Goal: Task Accomplishment & Management: Complete application form

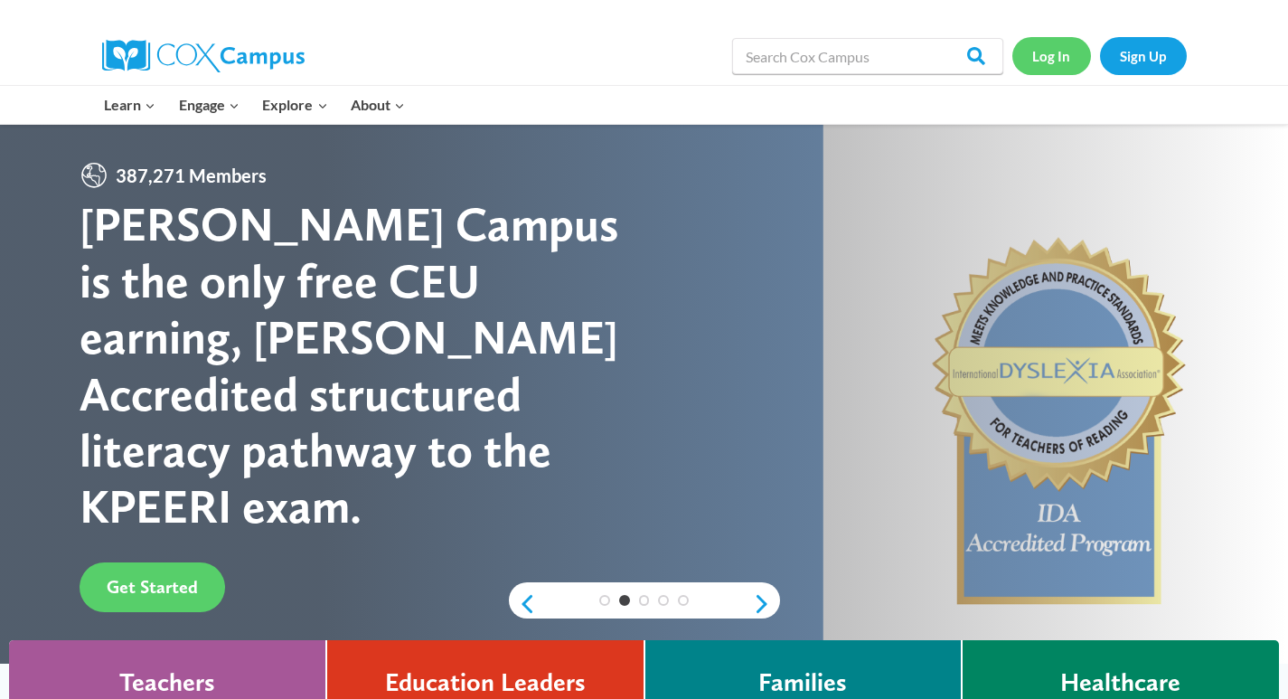
click at [1057, 57] on link "Log In" at bounding box center [1051, 55] width 79 height 37
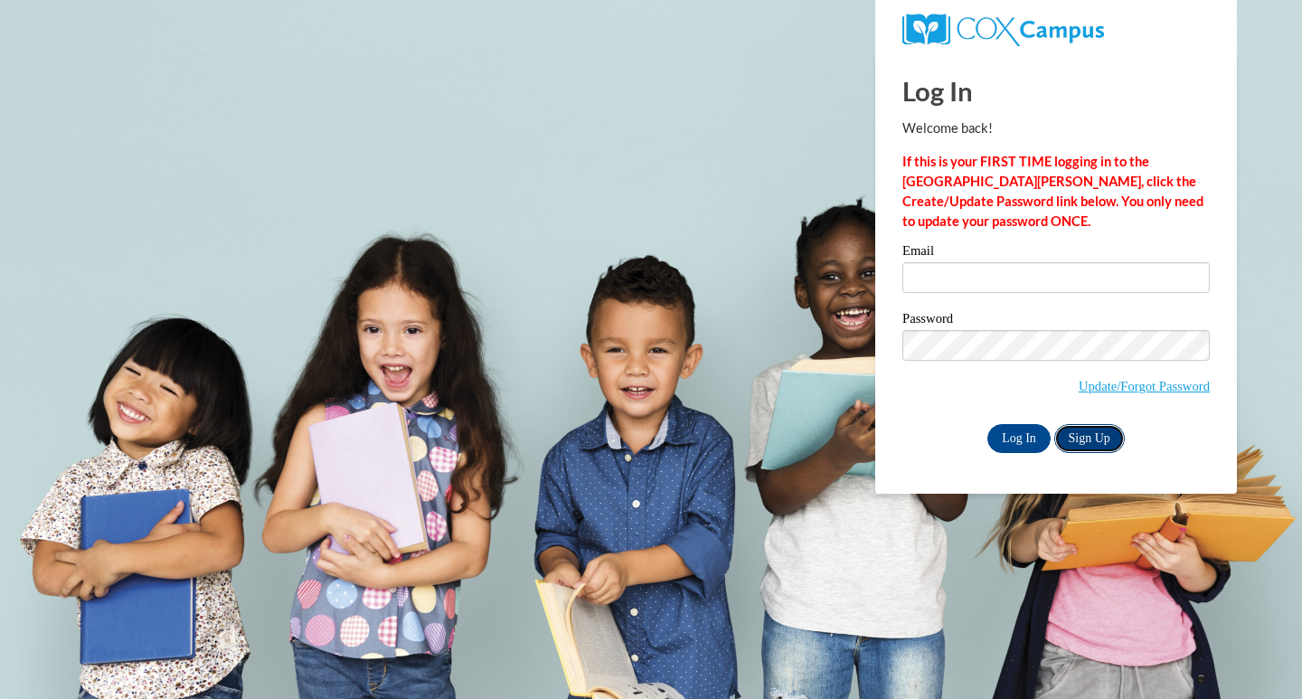
click at [1078, 428] on link "Sign Up" at bounding box center [1089, 438] width 71 height 29
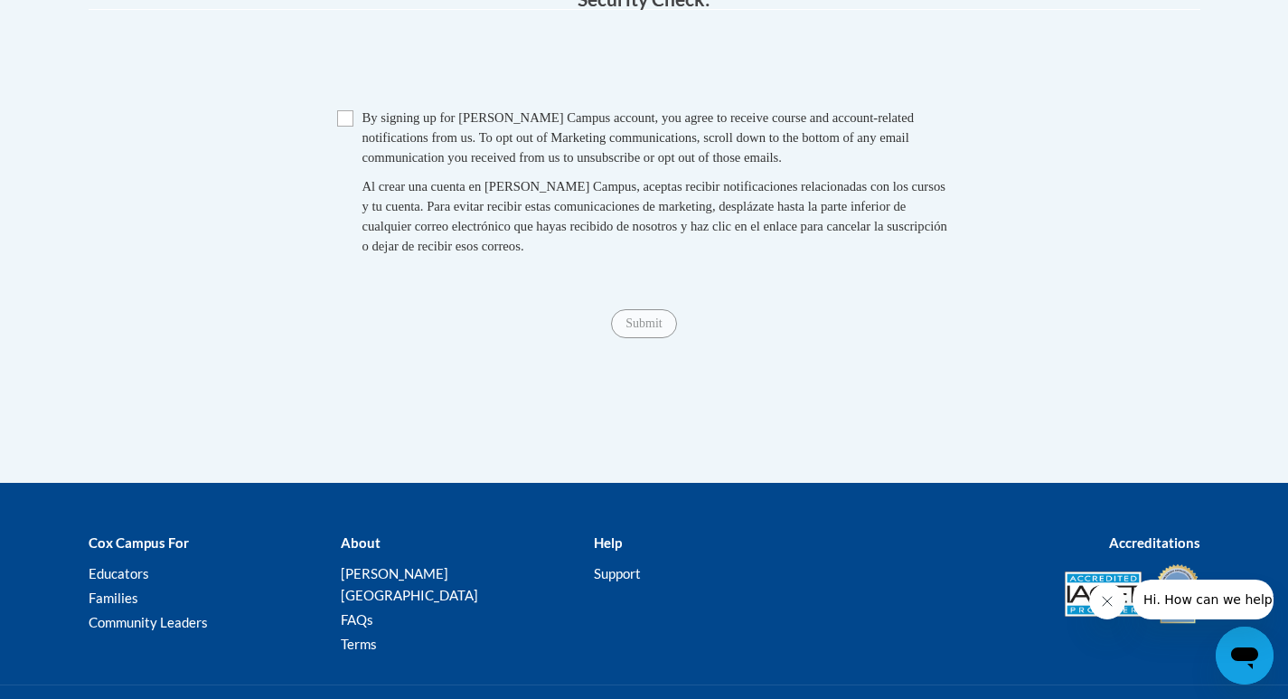
scroll to position [1500, 0]
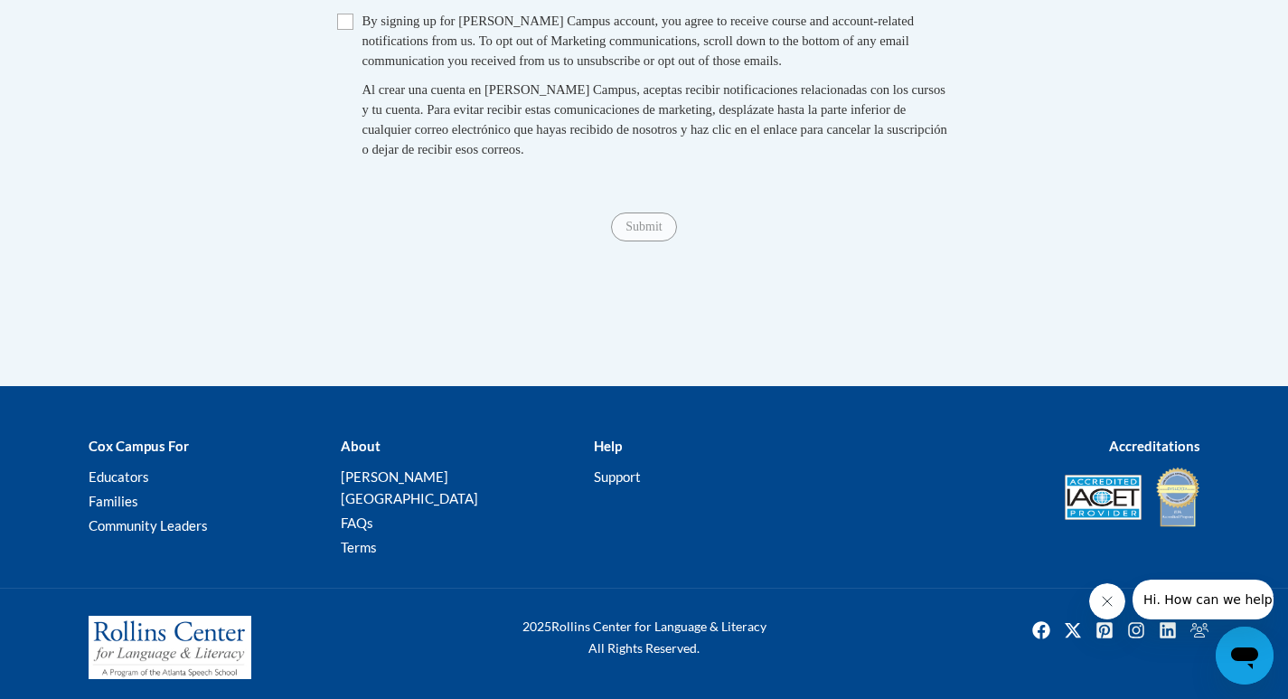
type input "[EMAIL_ADDRESS][DOMAIN_NAME]"
